Goal: Find specific page/section: Find specific page/section

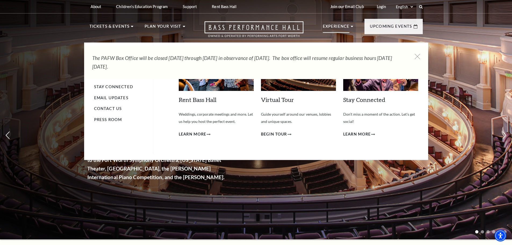
click at [335, 26] on p "Experience" at bounding box center [336, 28] width 27 height 10
click at [350, 26] on li "Experience Tours Volunteers Careers Stay Connected Email Updates Contact Us Pre…" at bounding box center [338, 32] width 31 height 18
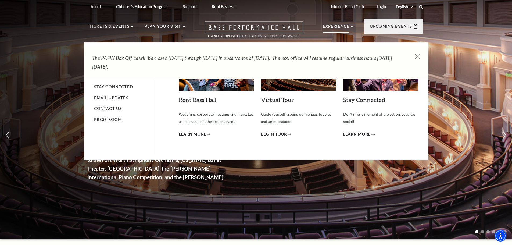
click at [342, 26] on p "Experience" at bounding box center [336, 28] width 27 height 10
click at [350, 27] on li "Experience Tours Volunteers Careers Stay Connected Email Updates Contact Us Pre…" at bounding box center [338, 32] width 31 height 18
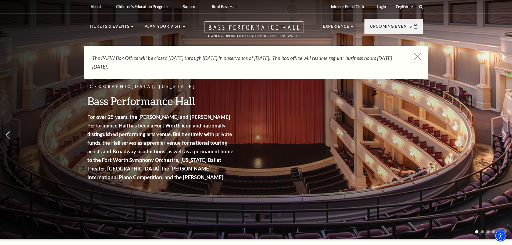
click at [418, 55] on icon at bounding box center [417, 56] width 7 height 7
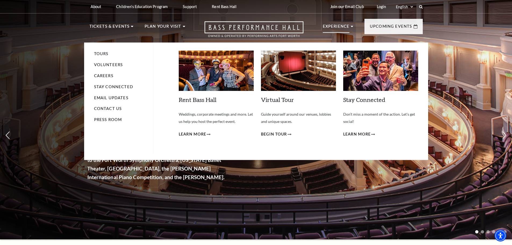
click at [352, 26] on li "Experience Tours Volunteers Careers Stay Connected Email Updates Contact Us Pre…" at bounding box center [338, 32] width 31 height 18
click at [102, 63] on link "Volunteers" at bounding box center [108, 64] width 29 height 5
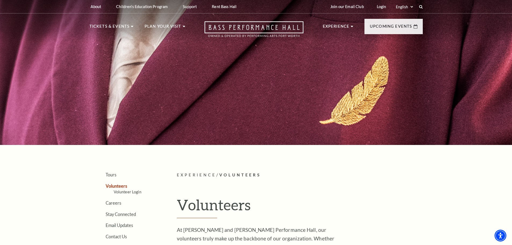
scroll to position [161, 0]
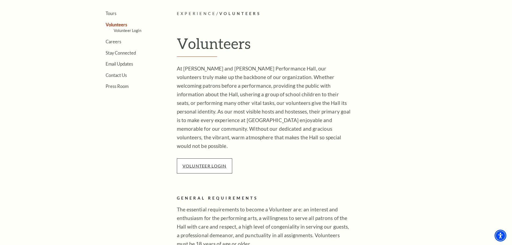
click at [209, 163] on link "VOLUNTEER LOGIN" at bounding box center [205, 165] width 44 height 5
